Goal: Transaction & Acquisition: Download file/media

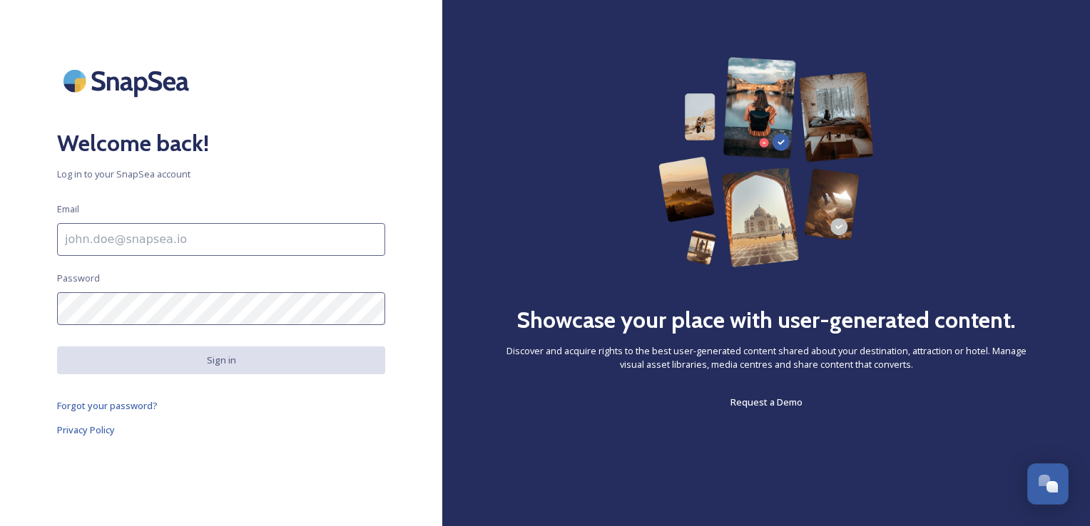
type input "[PERSON_NAME][EMAIL_ADDRESS][PERSON_NAME][DOMAIN_NAME]"
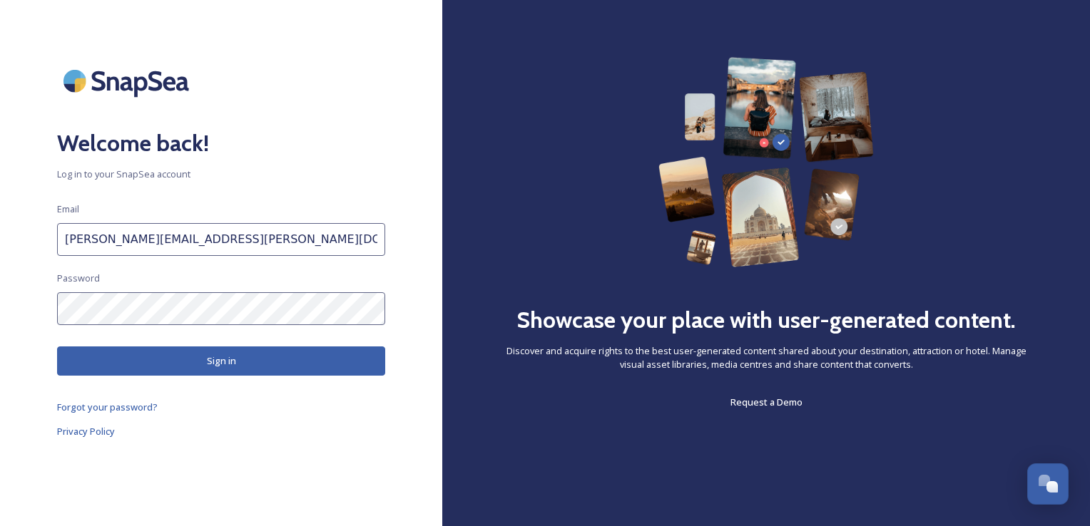
click at [214, 365] on button "Sign in" at bounding box center [221, 361] width 328 height 29
click at [233, 361] on button "Sign in" at bounding box center [221, 361] width 328 height 29
click at [248, 368] on button "Sign in" at bounding box center [221, 361] width 328 height 29
click at [217, 352] on button "Sign in" at bounding box center [221, 361] width 328 height 29
click at [240, 361] on button "Sign in" at bounding box center [221, 361] width 328 height 29
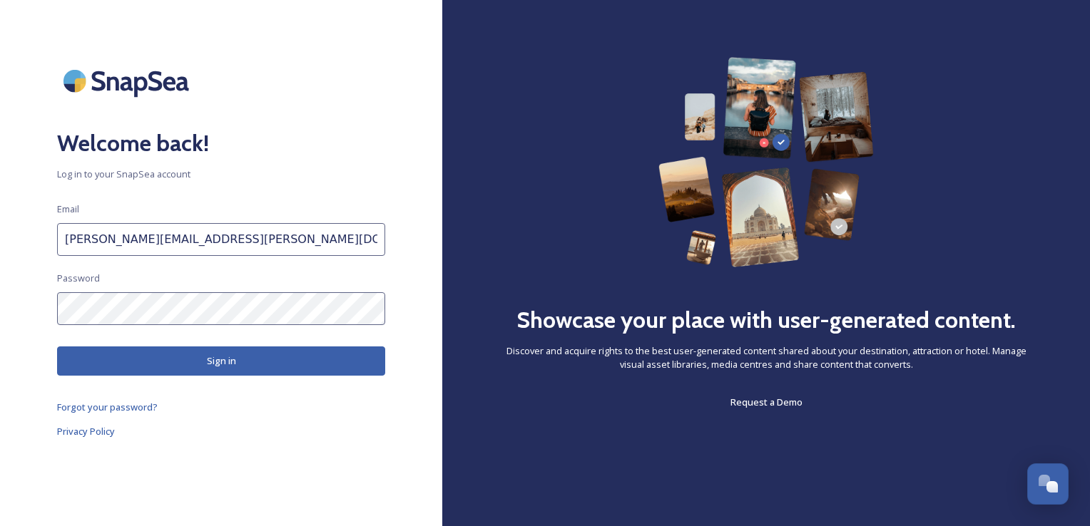
drag, startPoint x: 203, startPoint y: 325, endPoint x: -3, endPoint y: 309, distance: 206.1
click at [0, 309] on html "Welcome back! Log in to your SnapSea account Email [PERSON_NAME][EMAIL_ADDRESS]…" at bounding box center [545, 263] width 1090 height 526
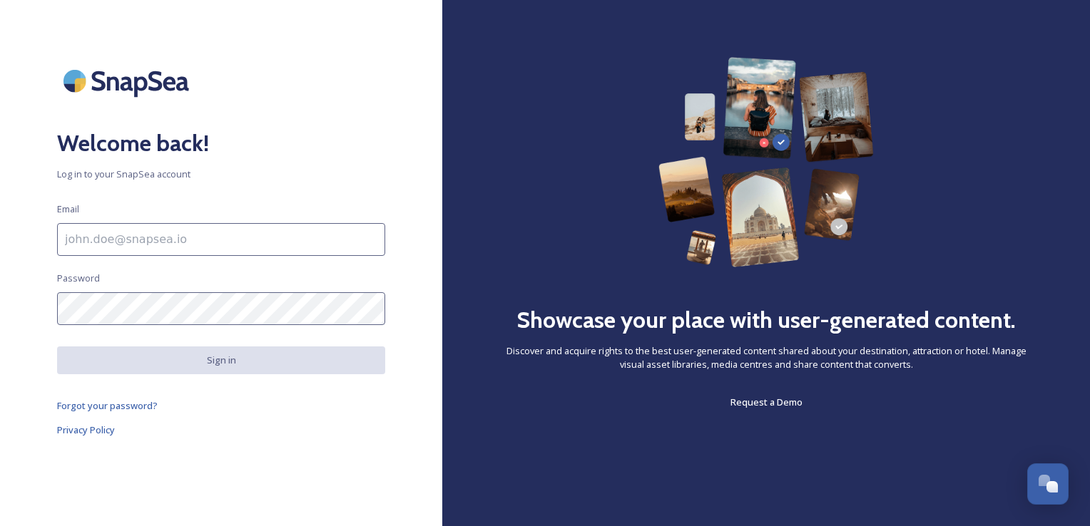
type input "[PERSON_NAME][EMAIL_ADDRESS][PERSON_NAME][DOMAIN_NAME]"
click at [250, 355] on button "Sign in" at bounding box center [221, 361] width 328 height 28
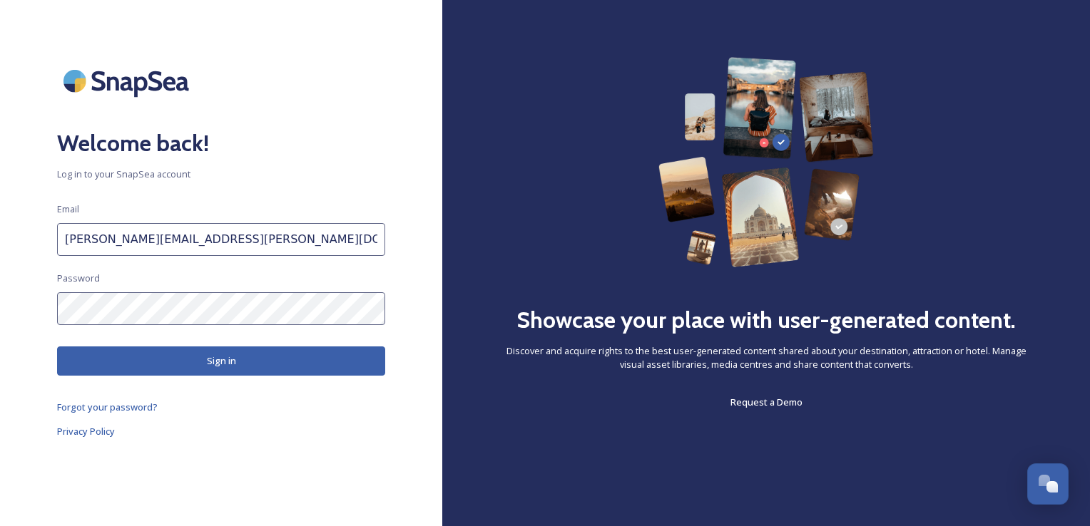
click at [250, 369] on button "Sign in" at bounding box center [221, 361] width 328 height 29
click at [214, 357] on button "Sign in" at bounding box center [221, 361] width 328 height 29
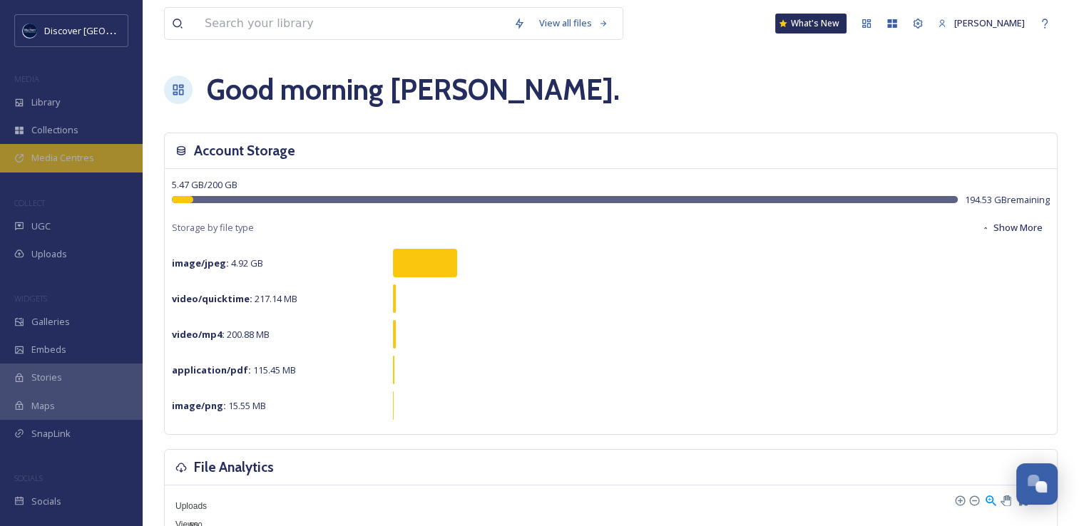
click at [60, 153] on span "Media Centres" at bounding box center [62, 158] width 63 height 14
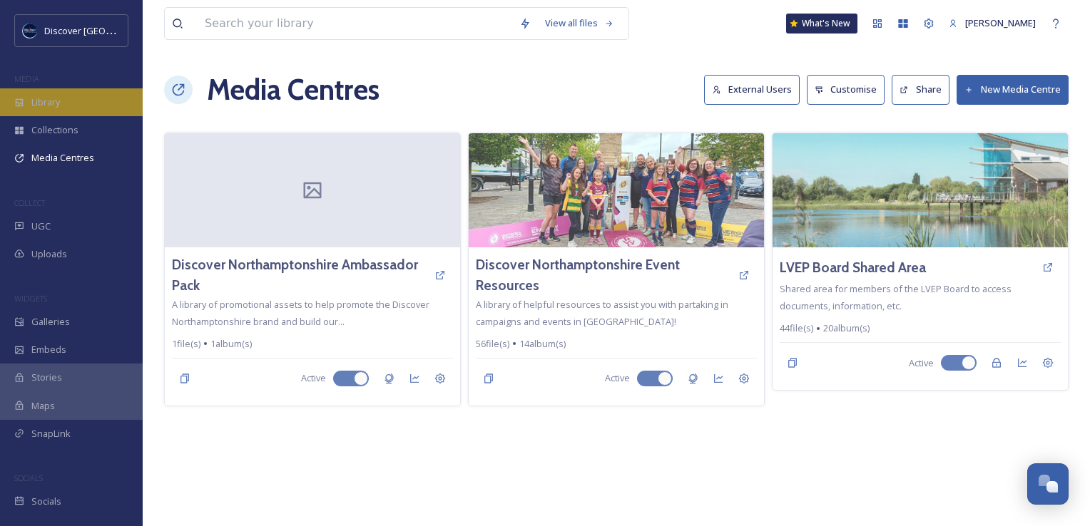
click at [57, 108] on span "Library" at bounding box center [45, 103] width 29 height 14
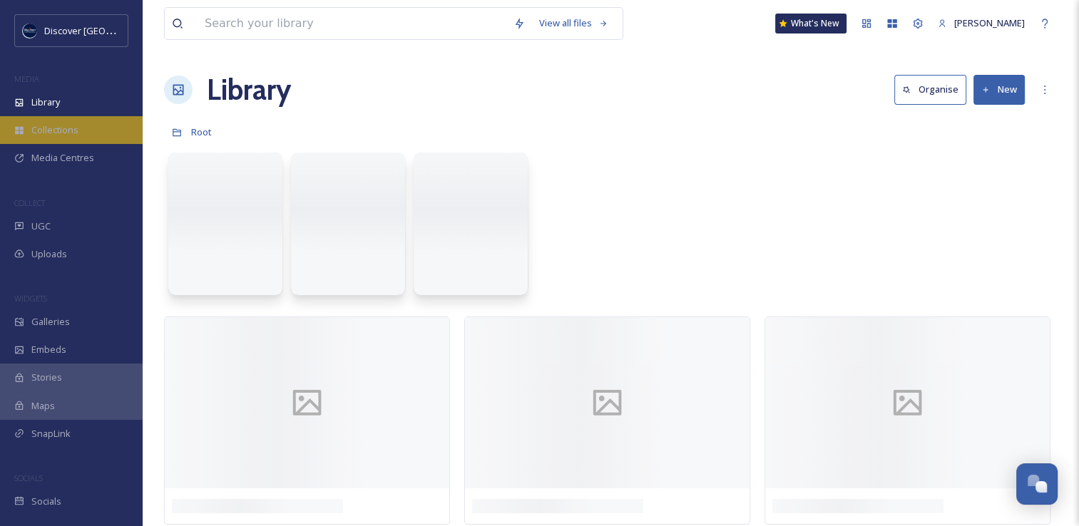
click at [58, 133] on span "Collections" at bounding box center [54, 130] width 47 height 14
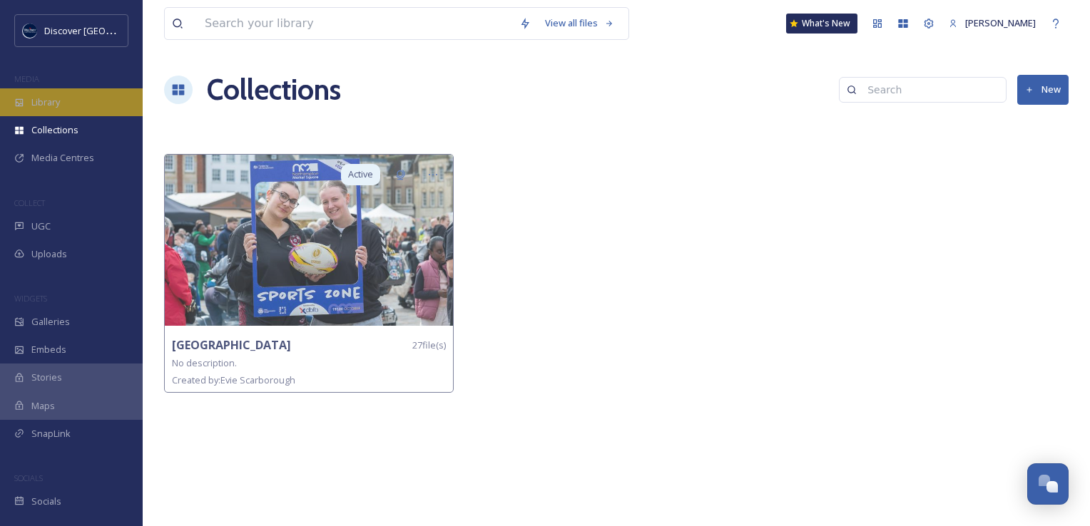
click at [56, 108] on span "Library" at bounding box center [45, 103] width 29 height 14
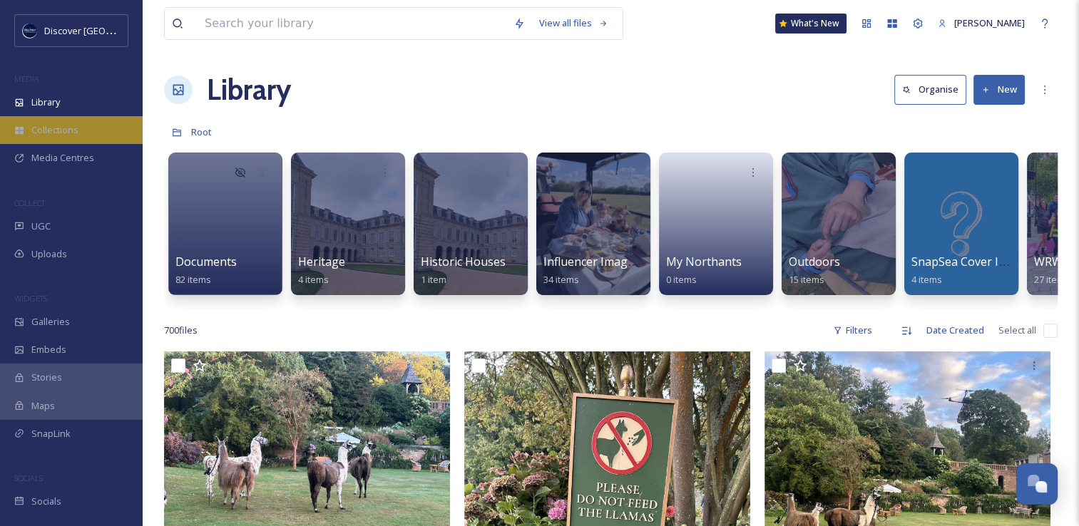
click at [43, 130] on span "Collections" at bounding box center [54, 130] width 47 height 14
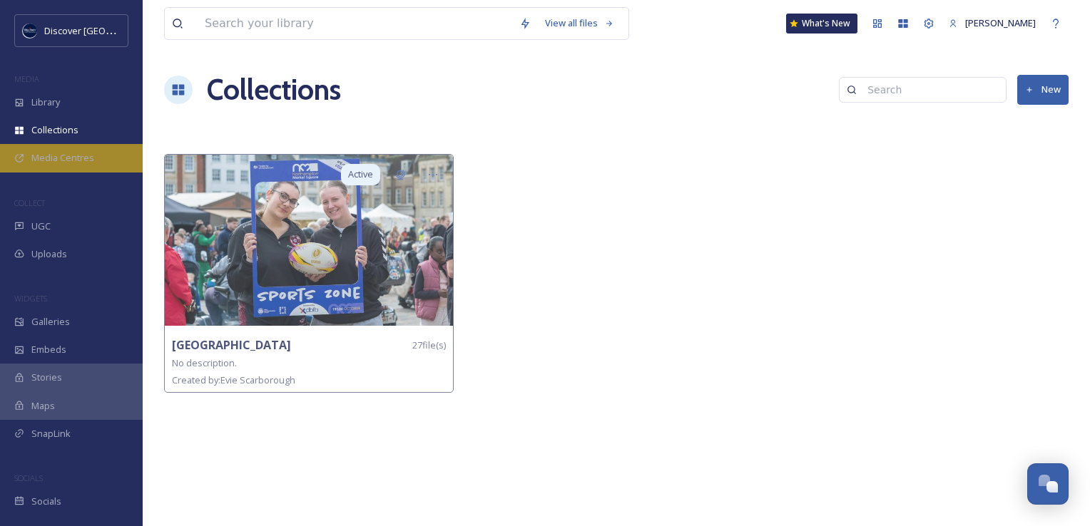
click at [47, 153] on span "Media Centres" at bounding box center [62, 158] width 63 height 14
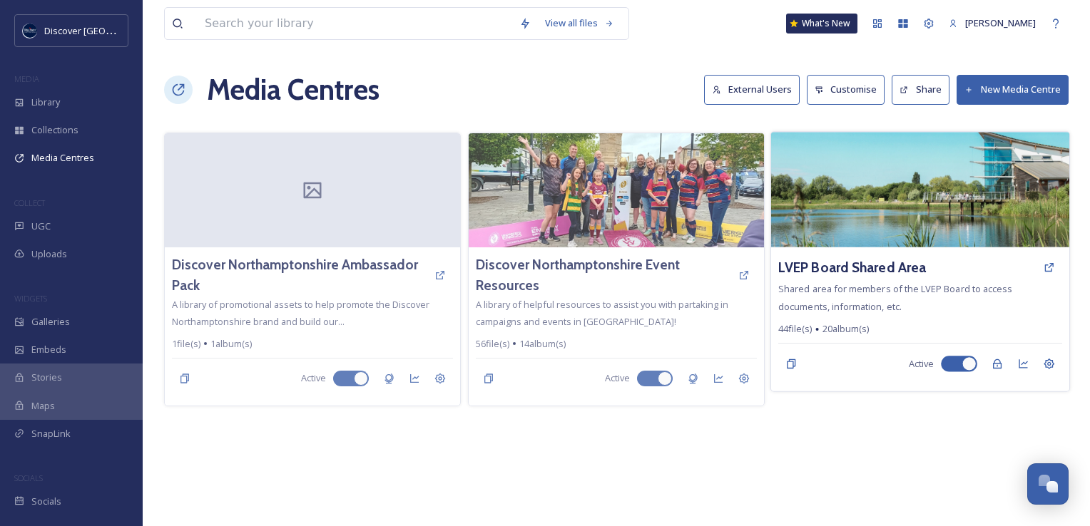
click at [906, 220] on img at bounding box center [920, 190] width 298 height 116
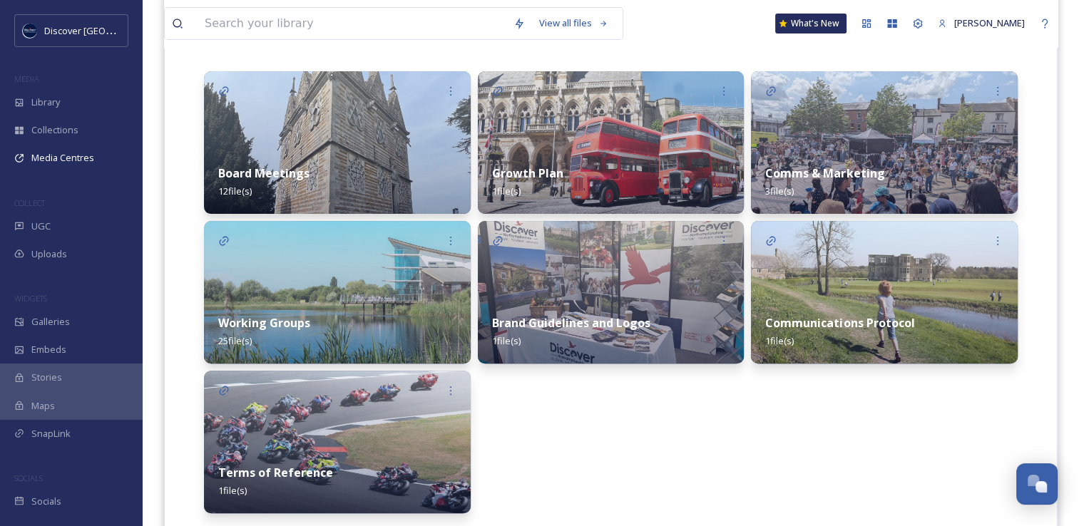
scroll to position [357, 0]
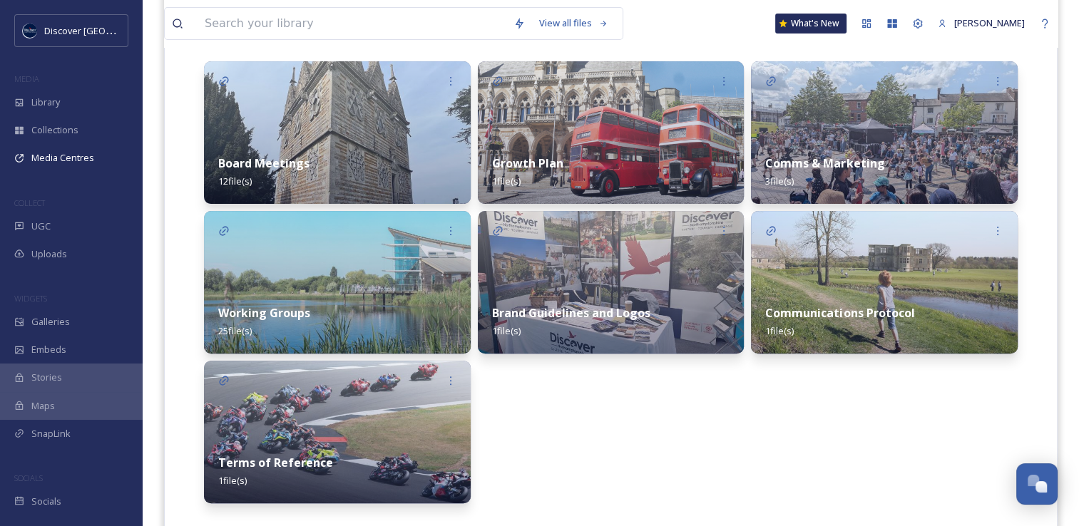
click at [329, 297] on div "Working Groups 25 file(s)" at bounding box center [337, 321] width 267 height 63
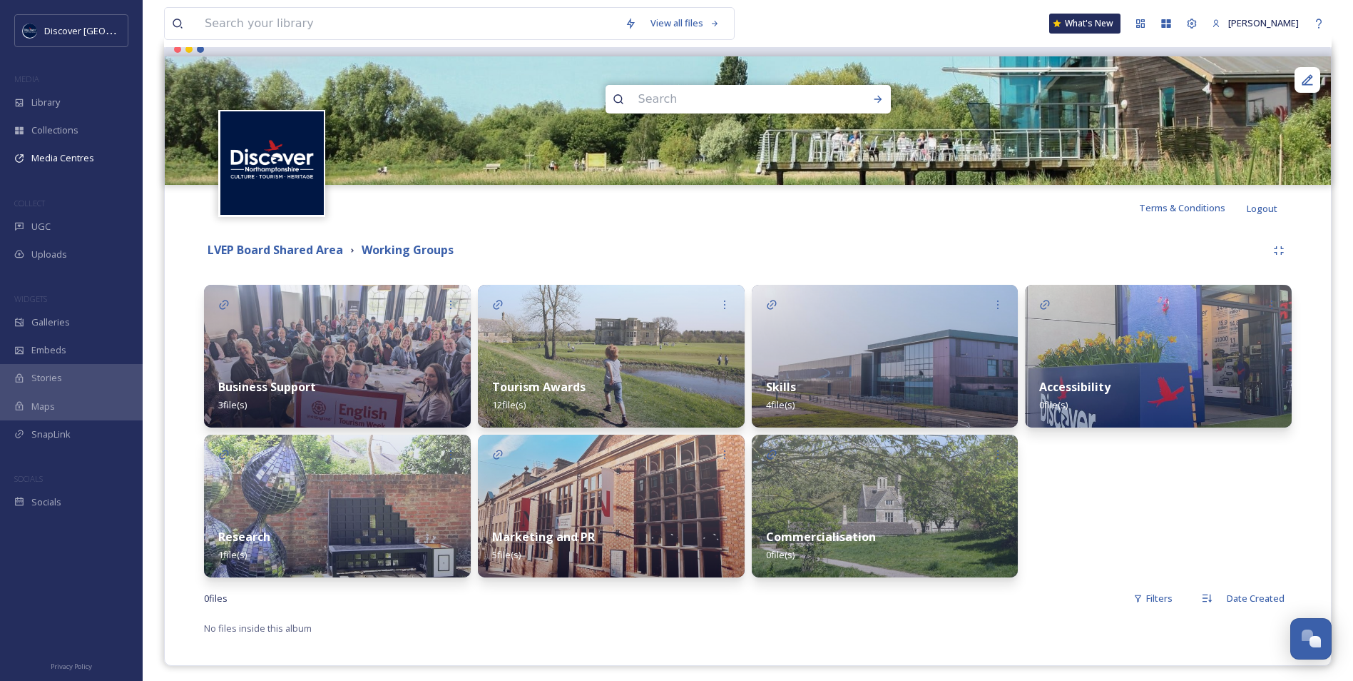
scroll to position [140, 0]
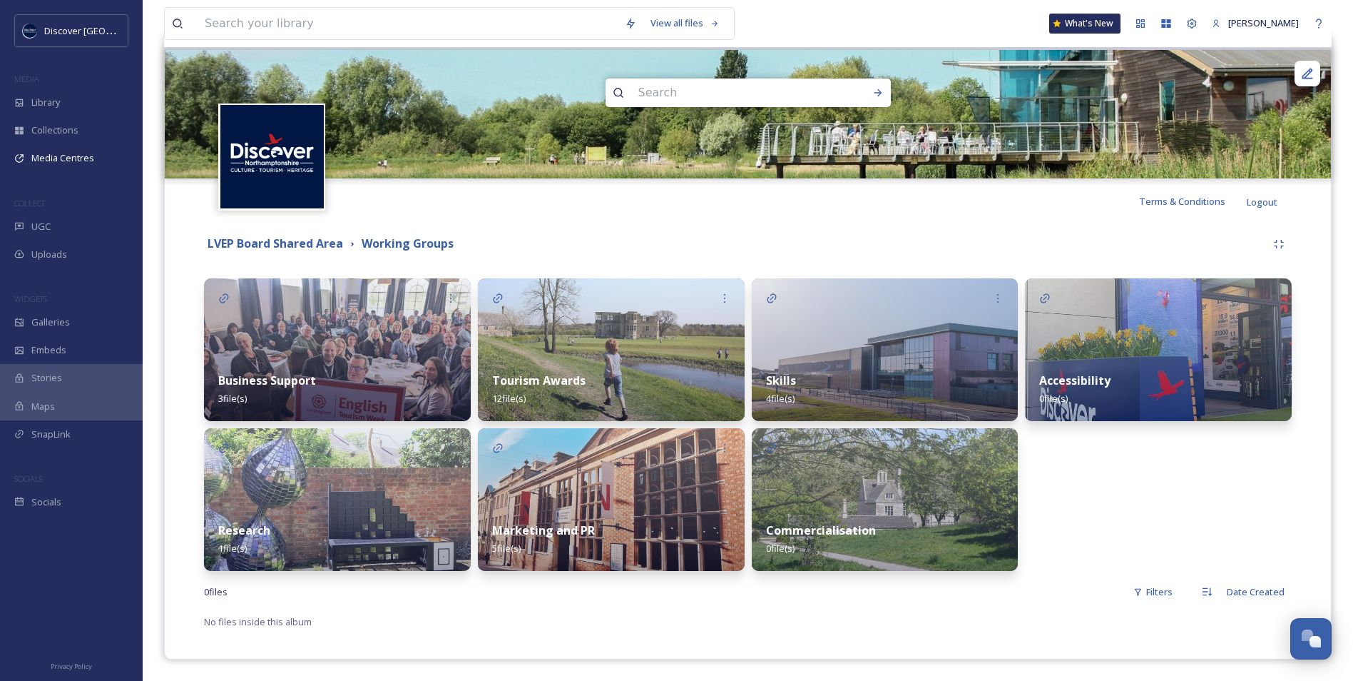
click at [855, 347] on img at bounding box center [885, 349] width 267 height 143
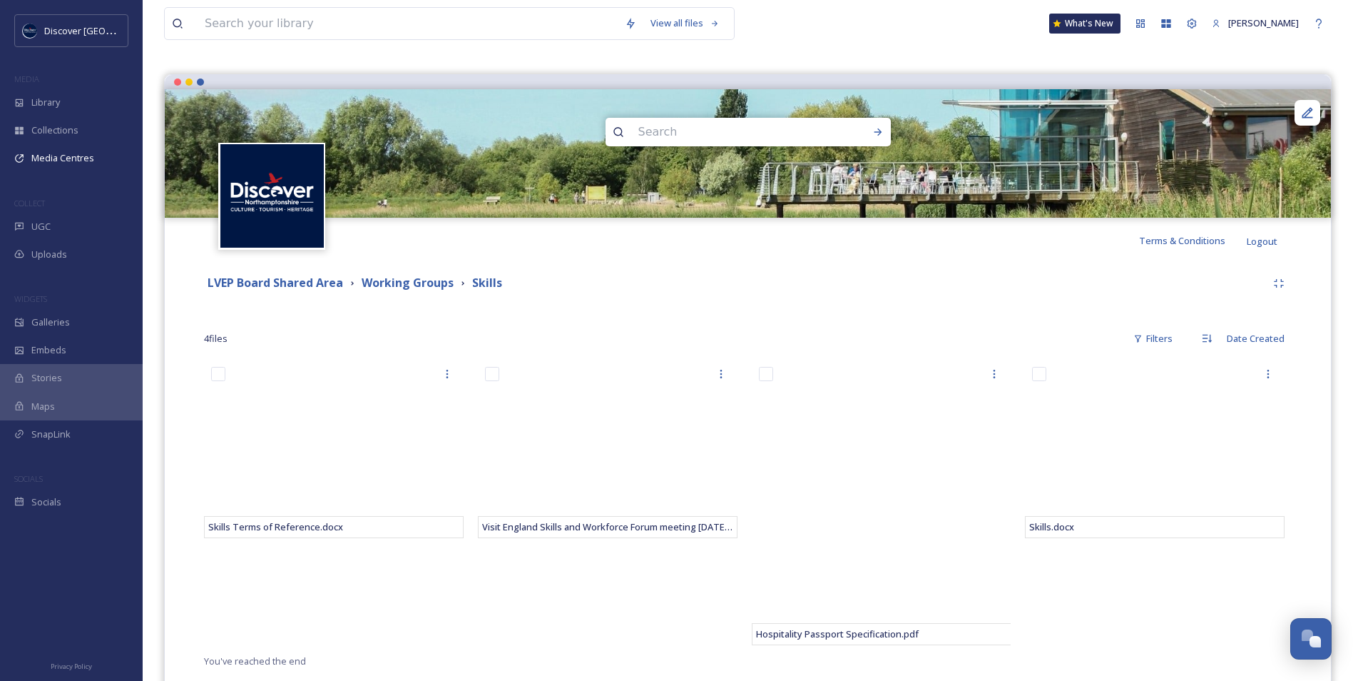
scroll to position [140, 0]
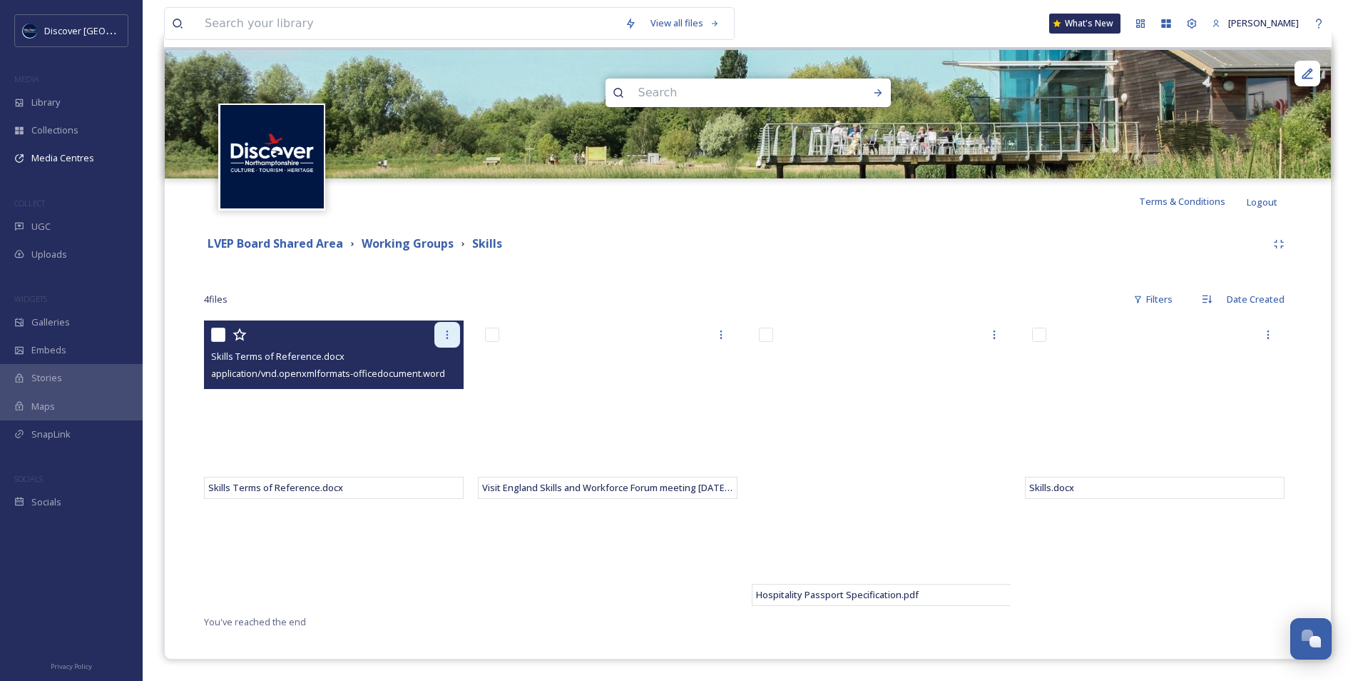
click at [446, 329] on icon at bounding box center [447, 334] width 11 height 11
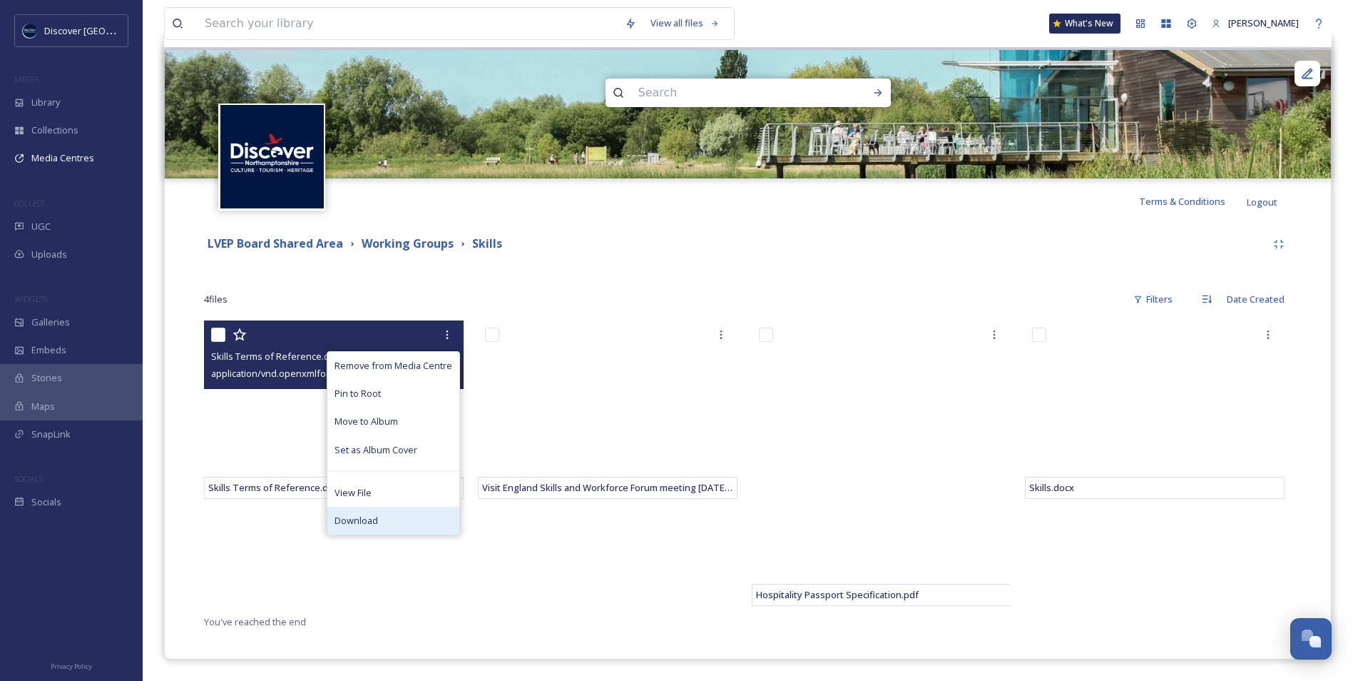
click at [394, 511] on div "Download" at bounding box center [393, 520] width 132 height 28
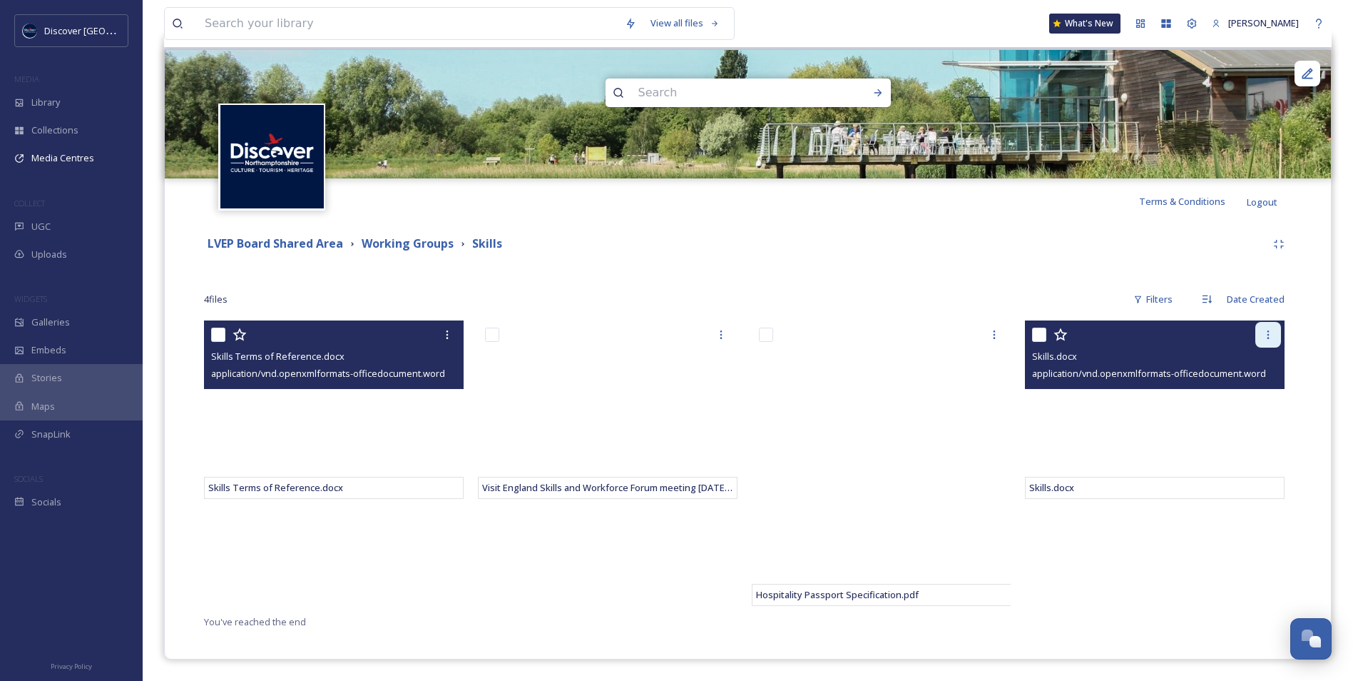
click at [1089, 337] on icon at bounding box center [1268, 334] width 11 height 11
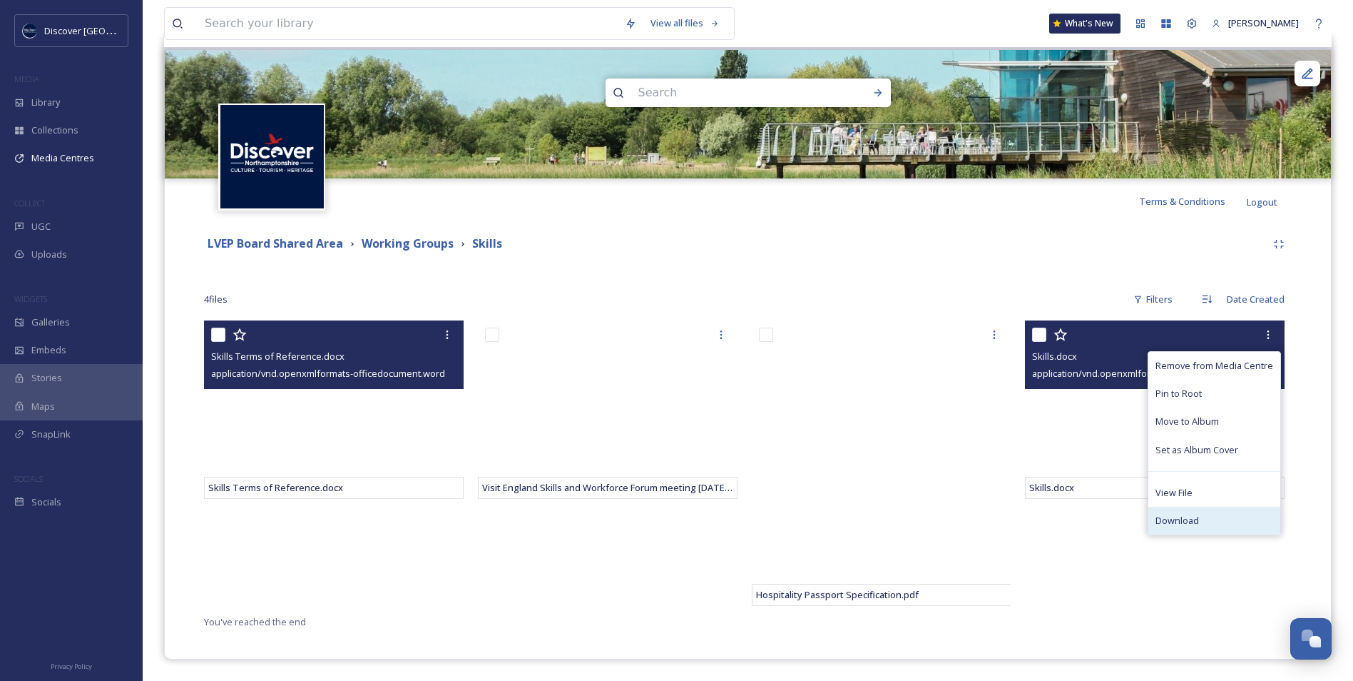
click at [1089, 519] on div "Download" at bounding box center [1214, 520] width 132 height 28
